Goal: Check status: Check status

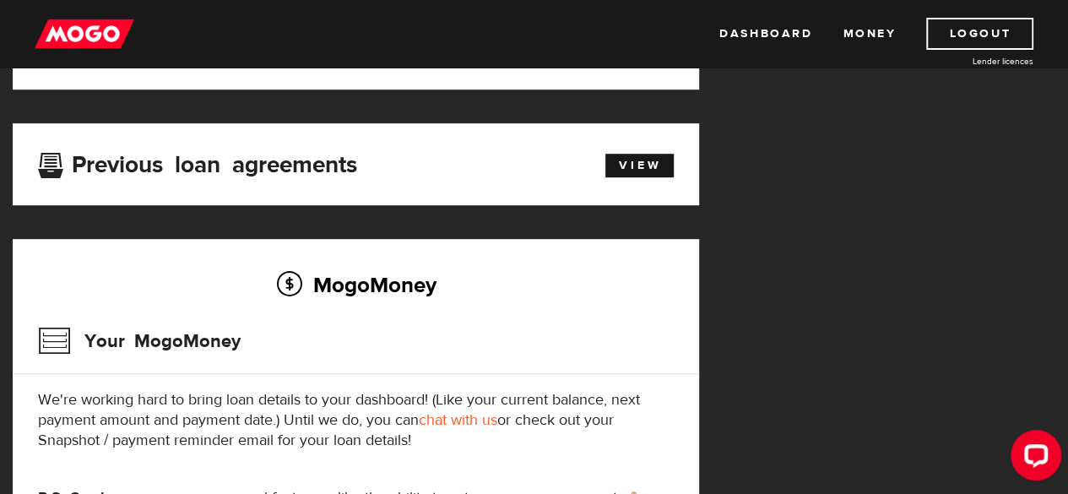
scroll to position [338, 0]
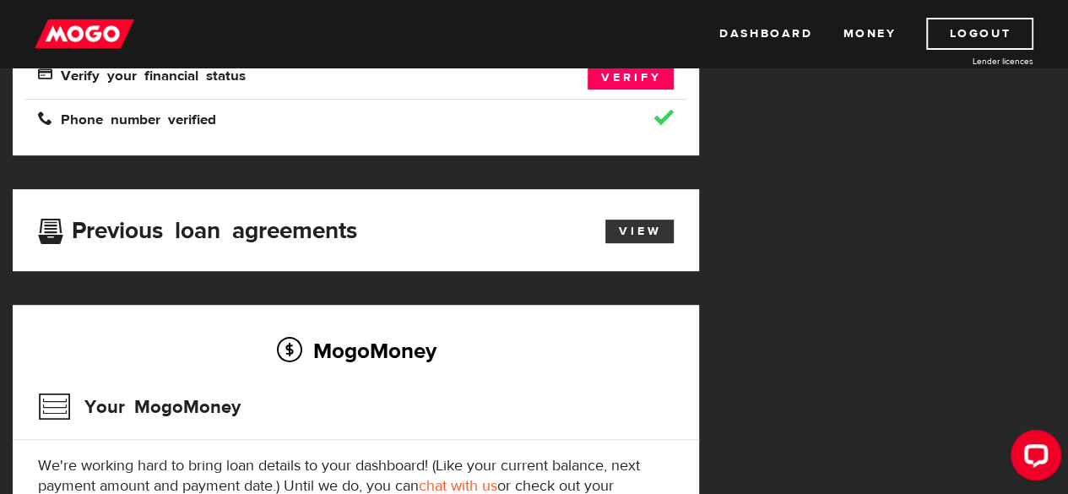
click at [638, 227] on link "View" at bounding box center [639, 232] width 68 height 24
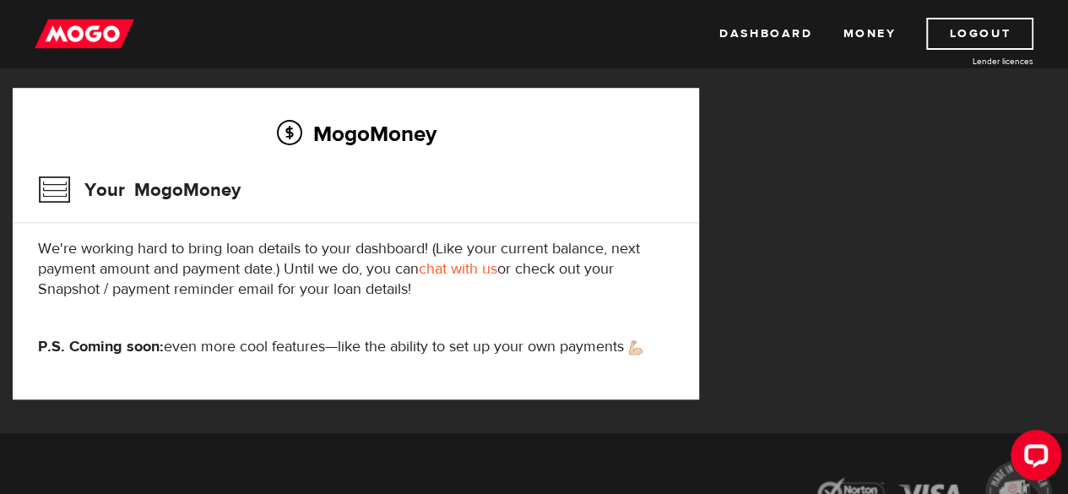
scroll to position [591, 0]
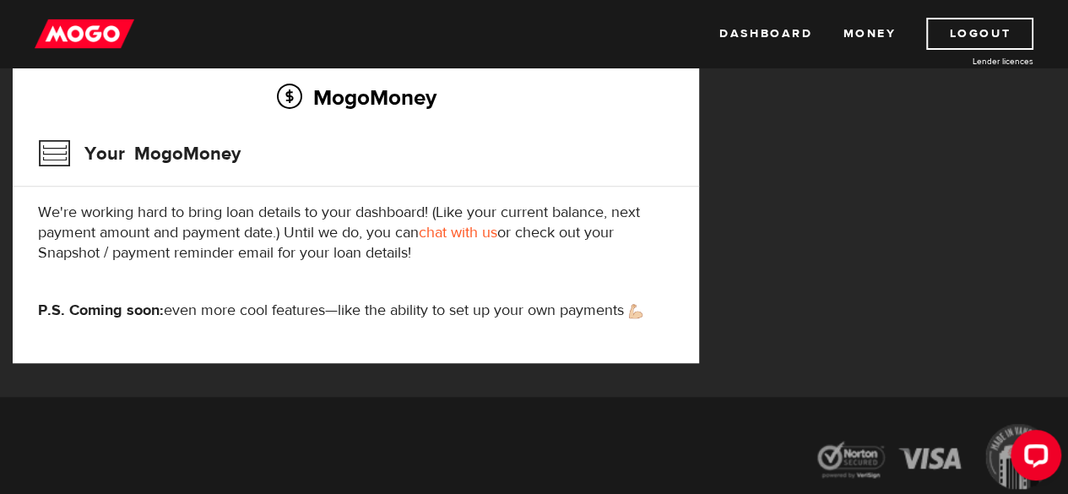
click at [448, 235] on link "chat with us" at bounding box center [458, 232] width 79 height 19
click at [89, 38] on img at bounding box center [85, 34] width 100 height 32
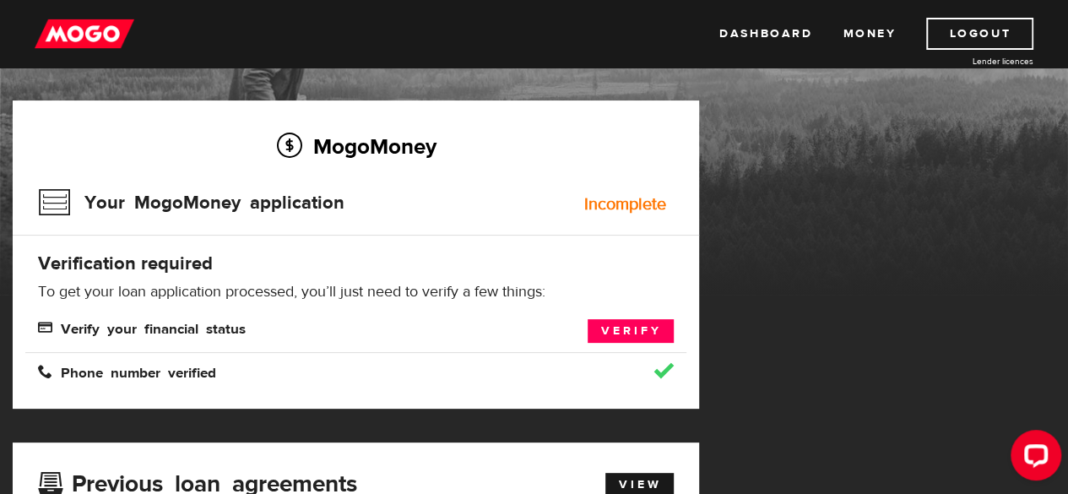
scroll to position [84, 0]
click at [616, 204] on div "Incomplete" at bounding box center [625, 204] width 82 height 17
drag, startPoint x: 166, startPoint y: 206, endPoint x: 27, endPoint y: 202, distance: 139.4
click at [138, 206] on h3 "Your MogoMoney application" at bounding box center [191, 203] width 307 height 44
click at [52, 205] on h3 "Your MogoMoney application" at bounding box center [191, 203] width 307 height 44
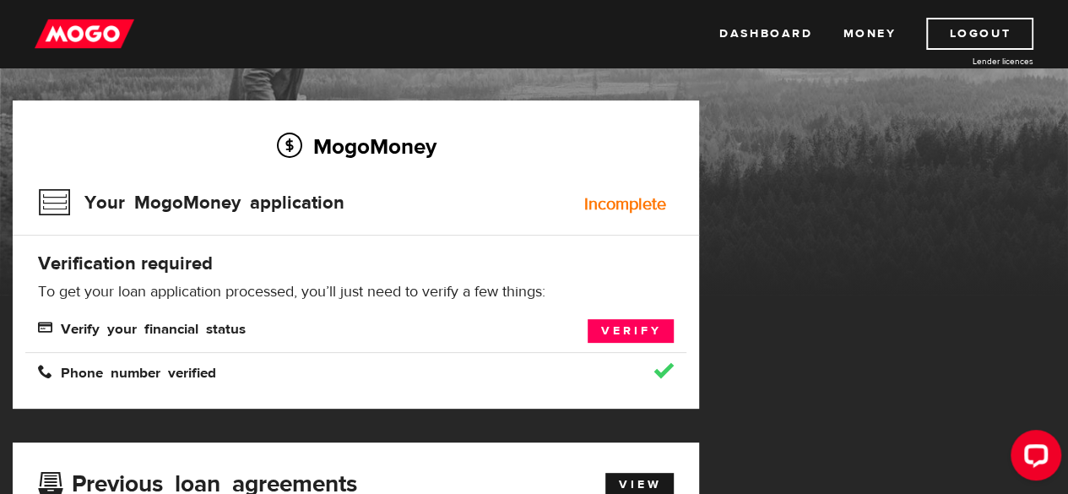
click at [75, 260] on h4 "Verification required" at bounding box center [356, 264] width 636 height 24
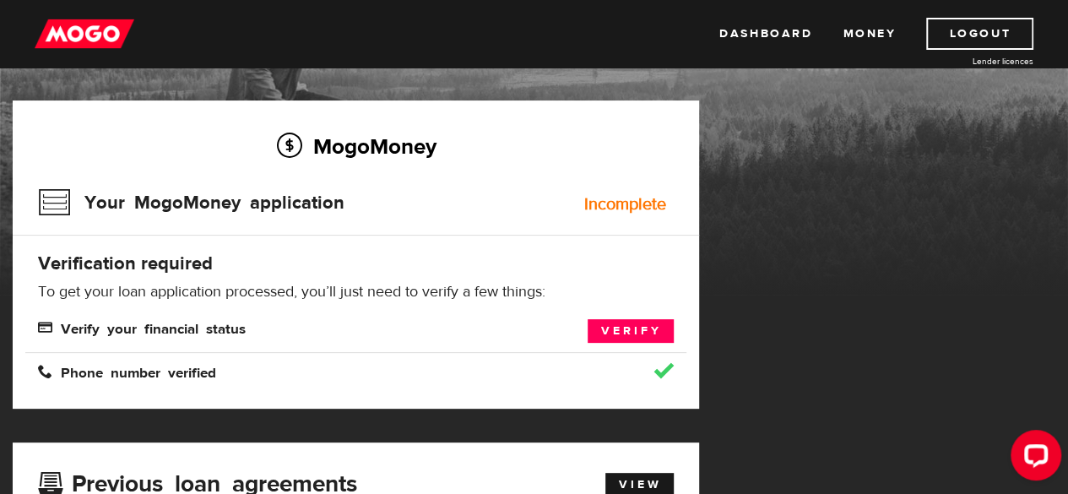
scroll to position [253, 0]
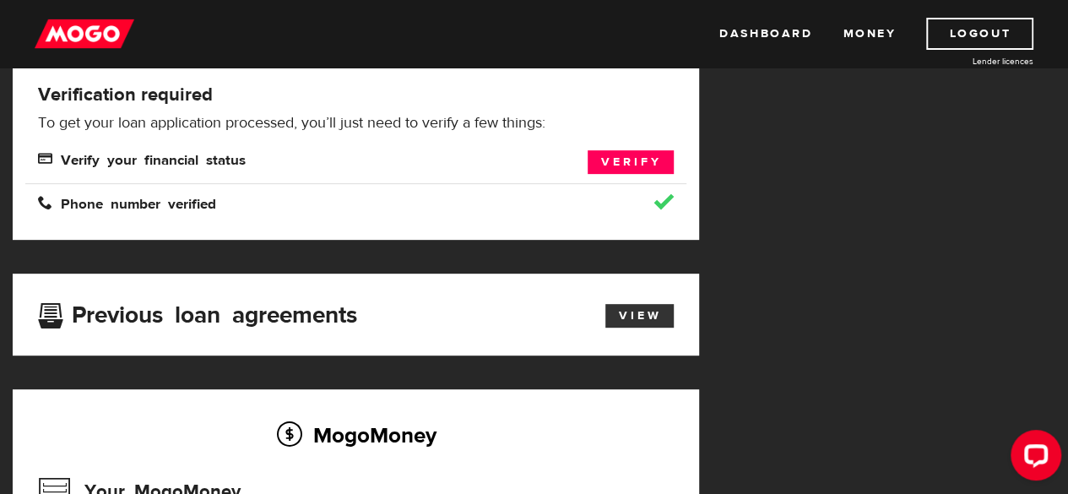
click at [647, 312] on link "View" at bounding box center [639, 316] width 68 height 24
